Goal: Transaction & Acquisition: Purchase product/service

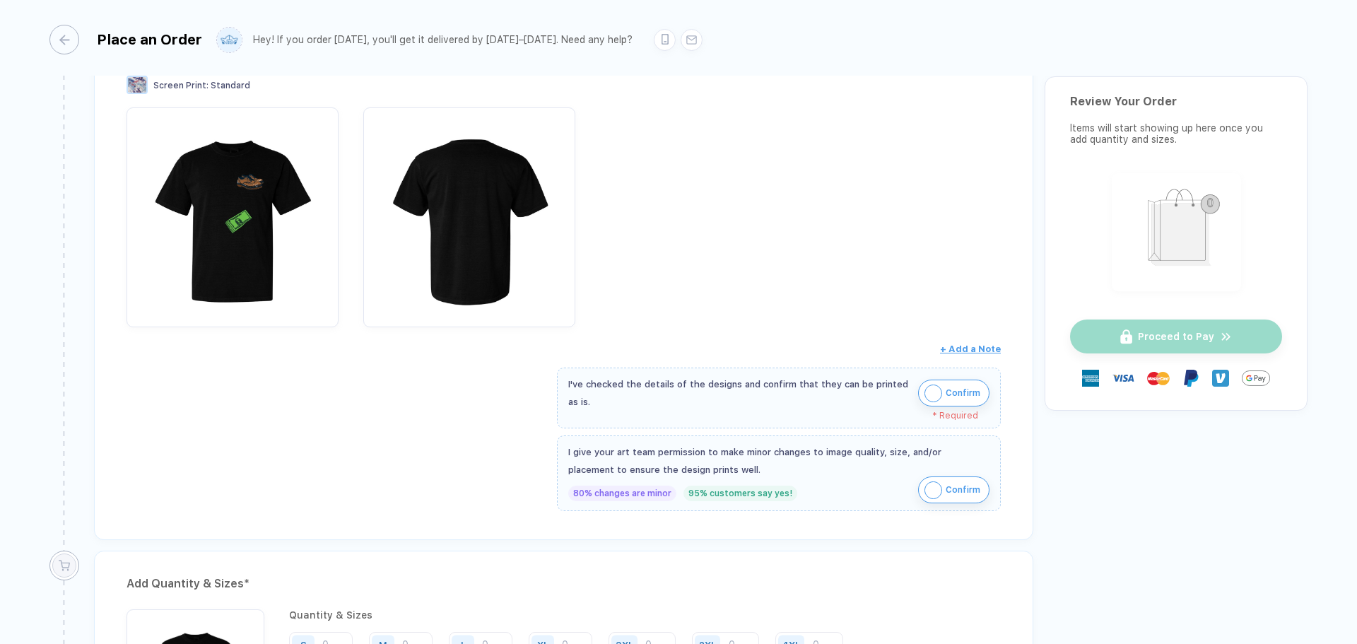
scroll to position [214, 0]
click at [942, 399] on button "Confirm" at bounding box center [953, 392] width 71 height 27
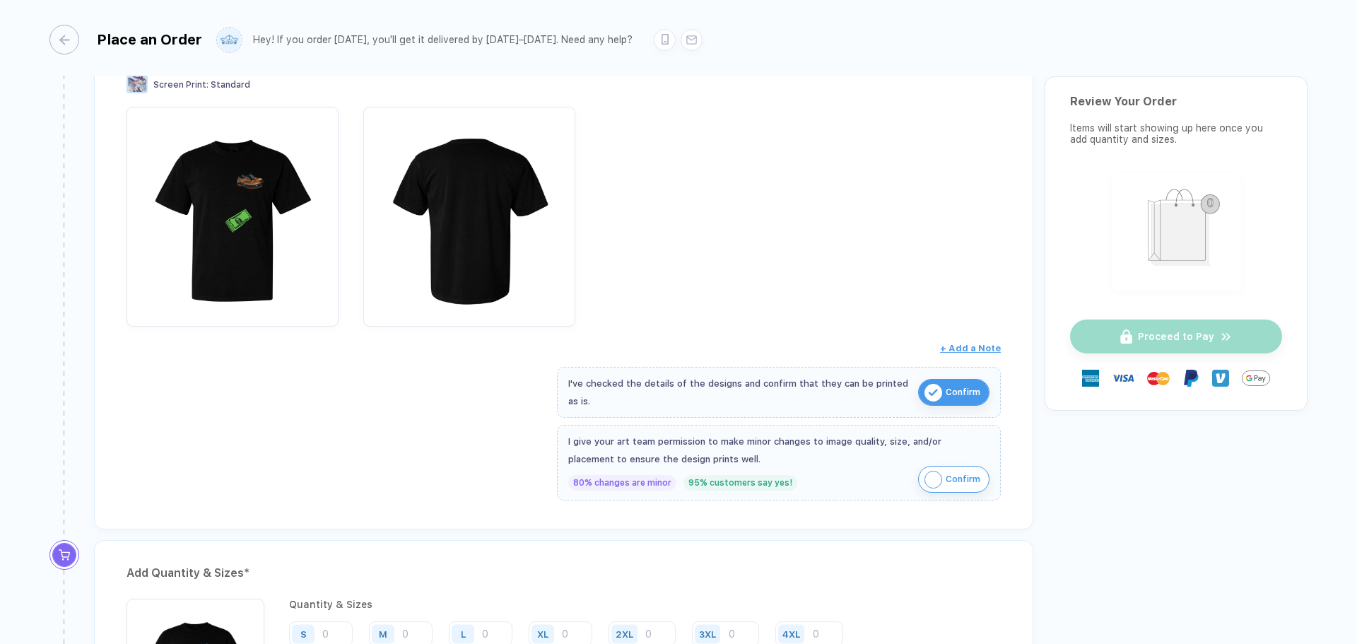
click at [914, 486] on div "80% changes are minor 95% customers say yes!" at bounding box center [778, 483] width 421 height 16
click at [925, 484] on img "button" at bounding box center [934, 480] width 18 height 18
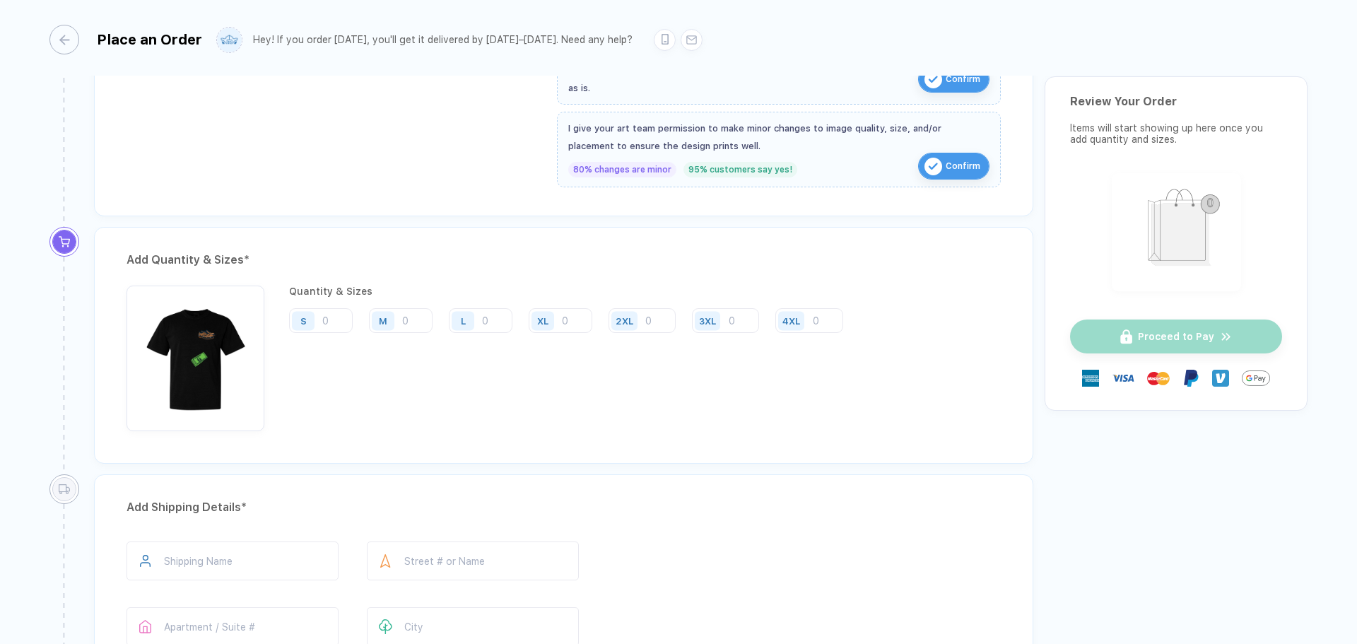
scroll to position [590, 0]
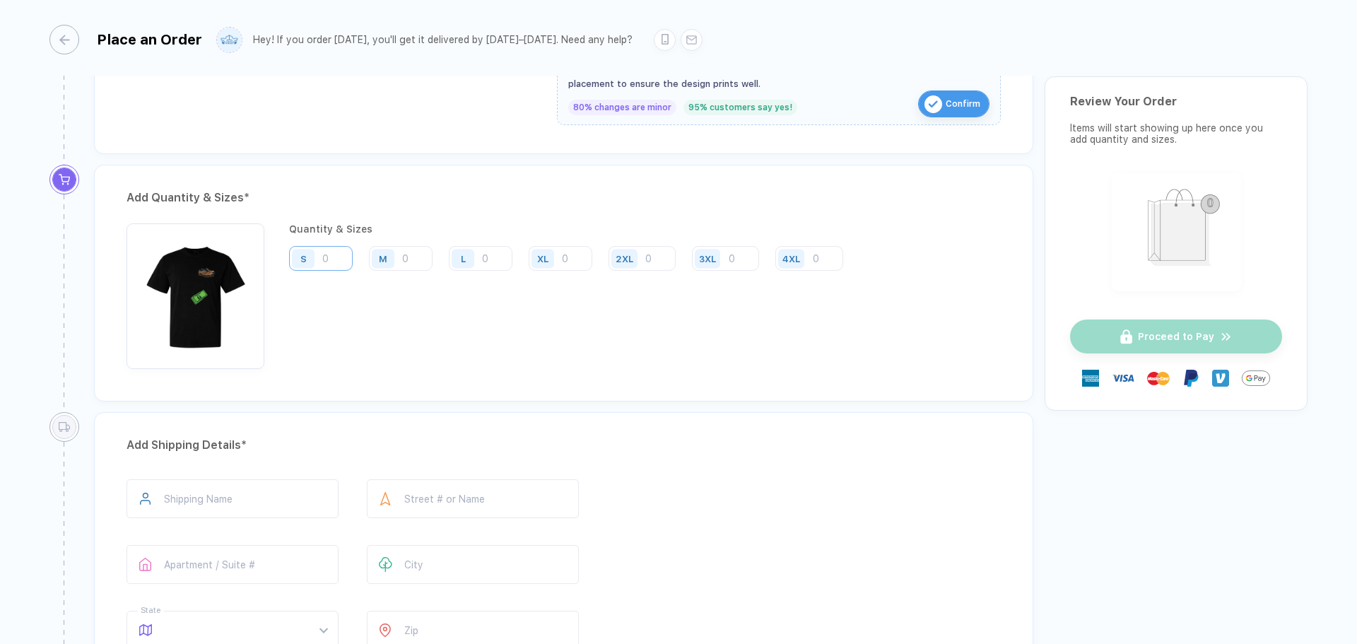
click at [335, 258] on input "number" at bounding box center [321, 258] width 64 height 25
type input "4"
click at [417, 260] on input "number" at bounding box center [401, 258] width 64 height 25
type input "4"
click at [479, 260] on div "L" at bounding box center [465, 258] width 33 height 25
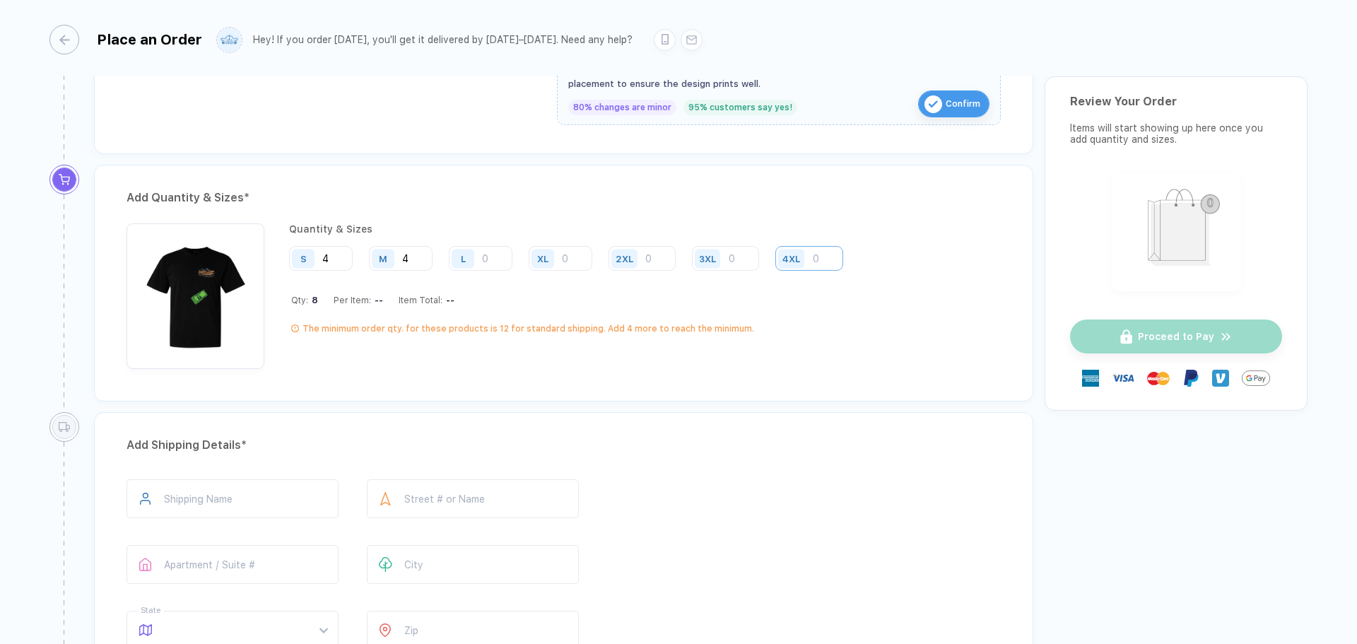
click at [816, 246] on input "number" at bounding box center [810, 258] width 68 height 25
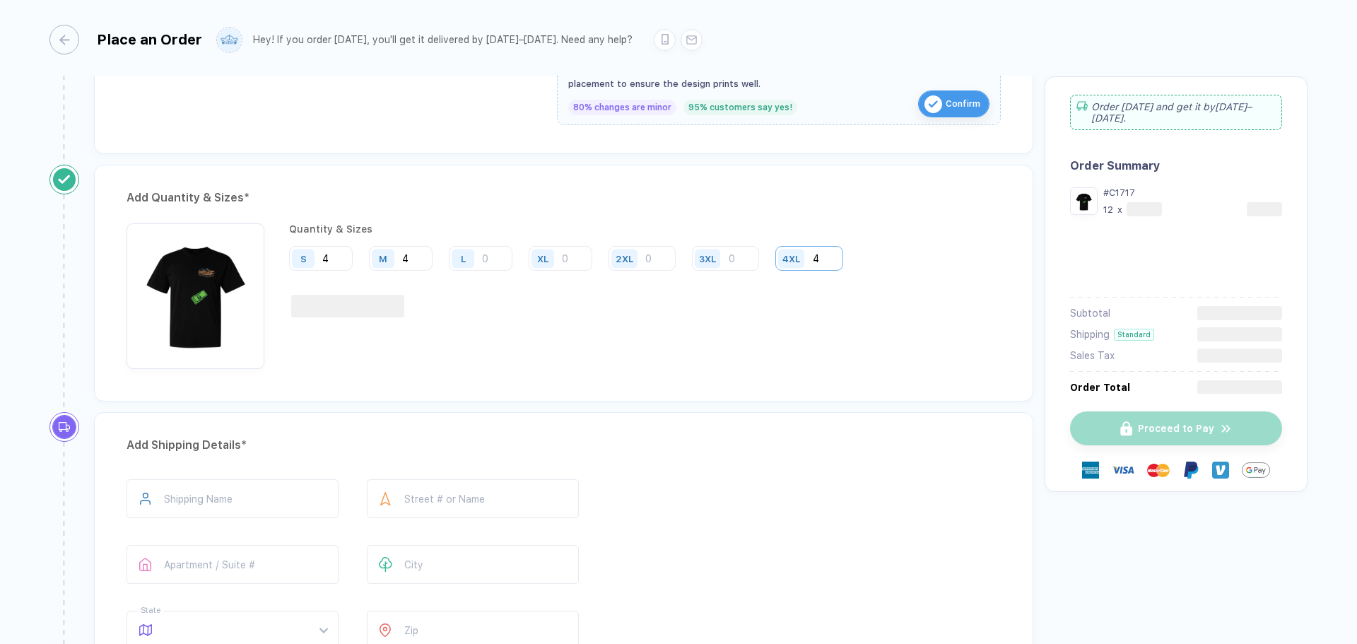
type input "4"
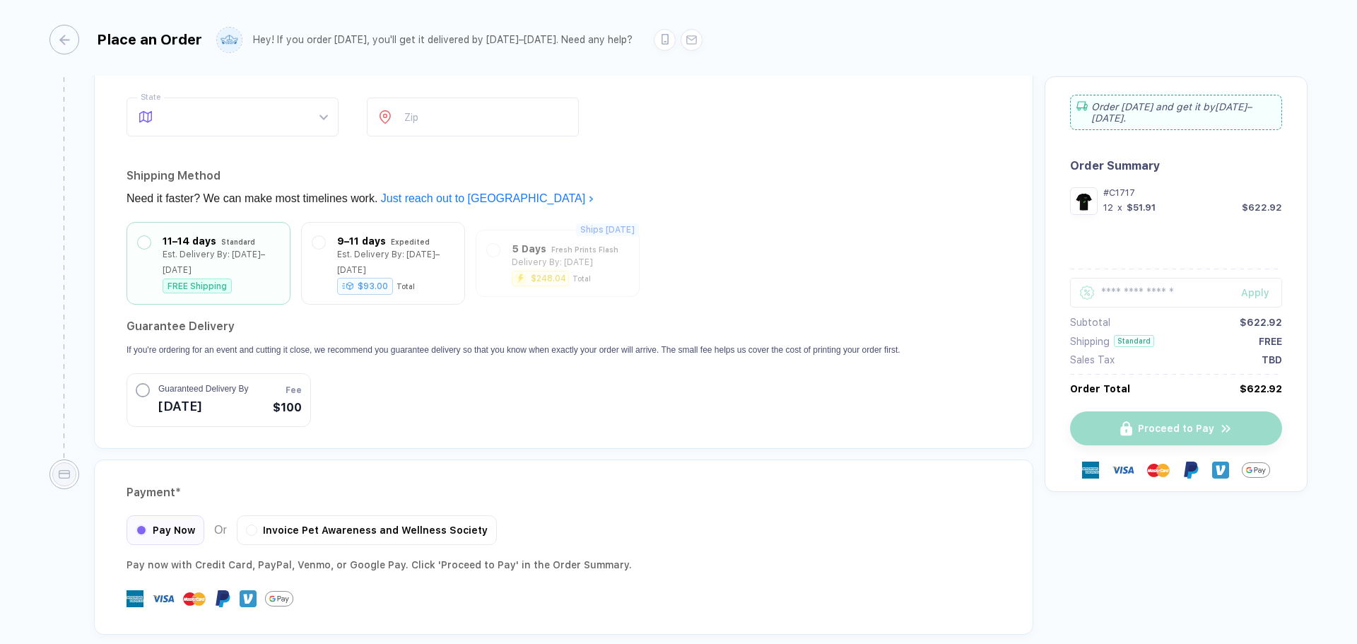
scroll to position [1104, 0]
